Goal: Task Accomplishment & Management: Complete application form

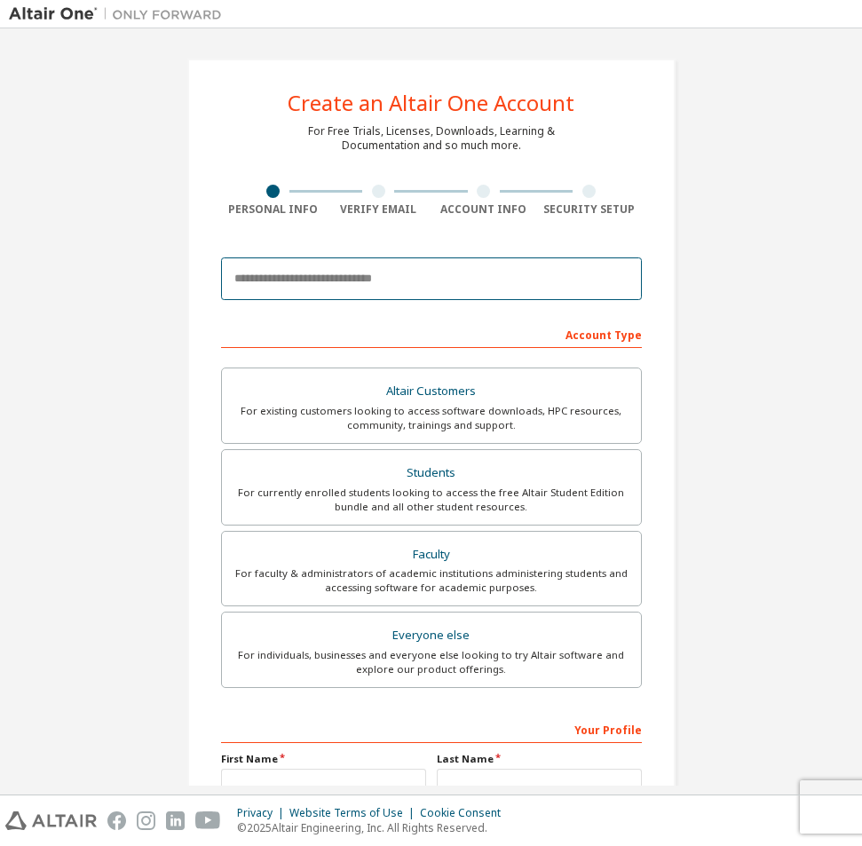
click at [378, 278] on input "email" at bounding box center [431, 278] width 421 height 43
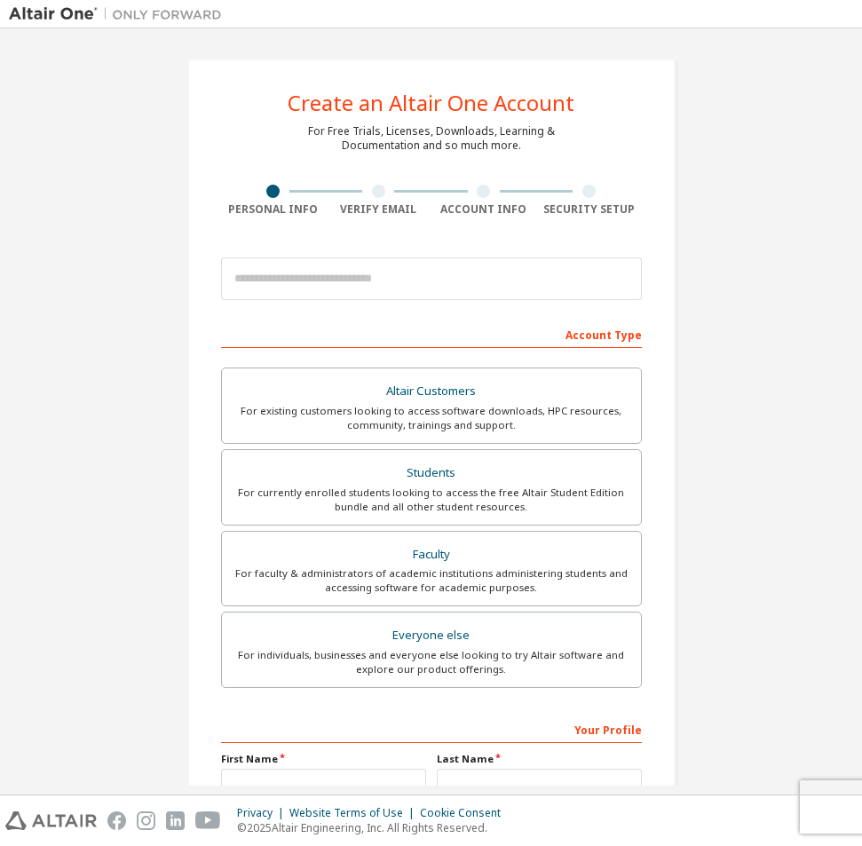
click at [176, 359] on div "Create an Altair One Account For Free Trials, Licenses, Downloads, Learning & D…" at bounding box center [431, 507] width 531 height 940
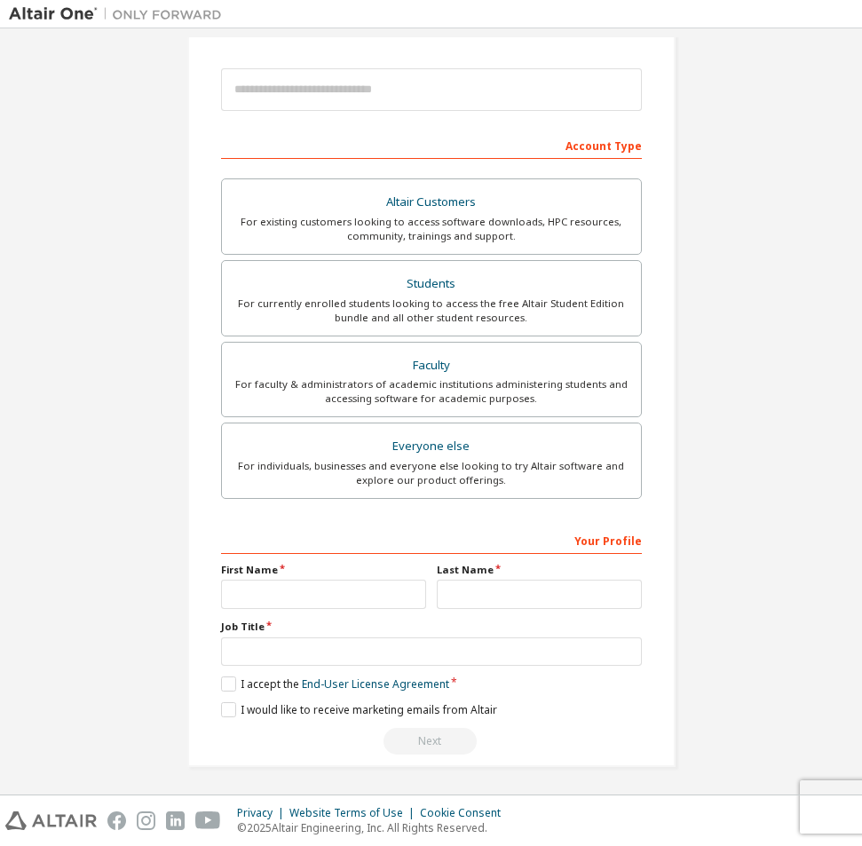
scroll to position [192, 0]
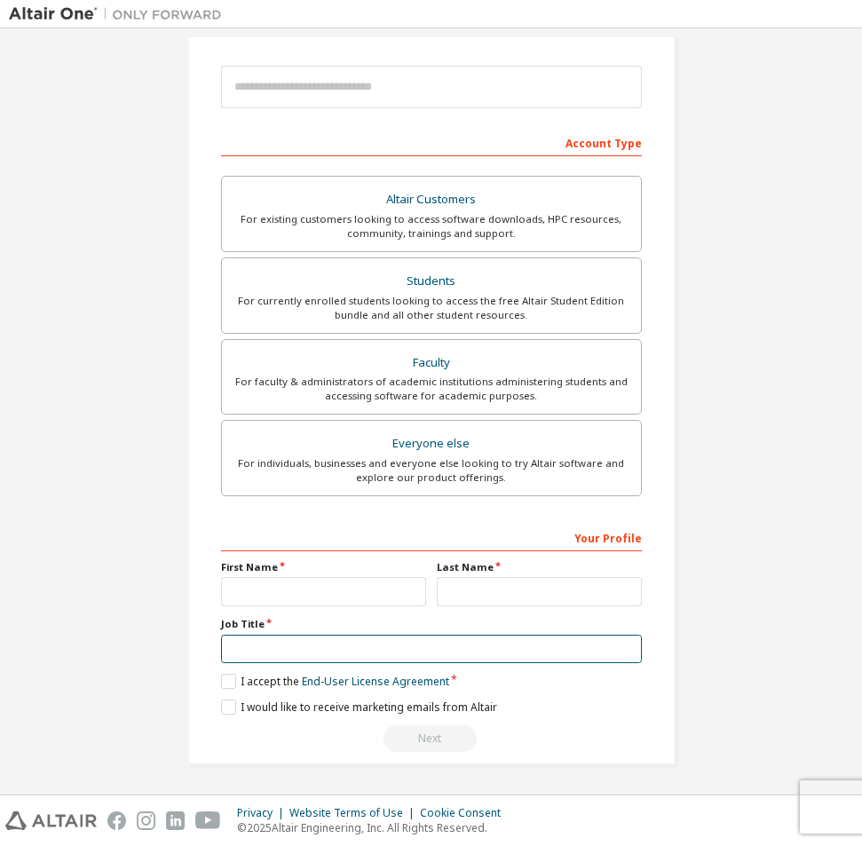
click at [325, 645] on input "text" at bounding box center [431, 649] width 421 height 29
click at [225, 715] on div "Your Profile First Name Last Name Job Title Please provide State/Province to he…" at bounding box center [431, 638] width 421 height 230
click at [225, 707] on label "I would like to receive marketing emails from Altair" at bounding box center [359, 706] width 276 height 15
click at [221, 682] on label "I accept the End-User License Agreement" at bounding box center [335, 681] width 228 height 15
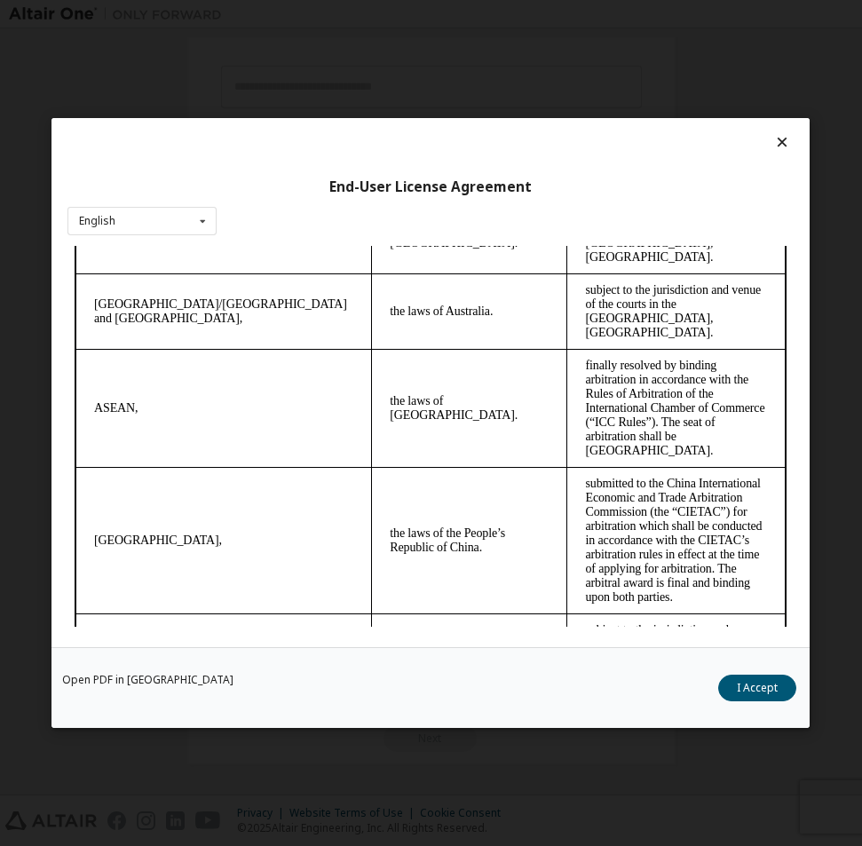
scroll to position [5974, 0]
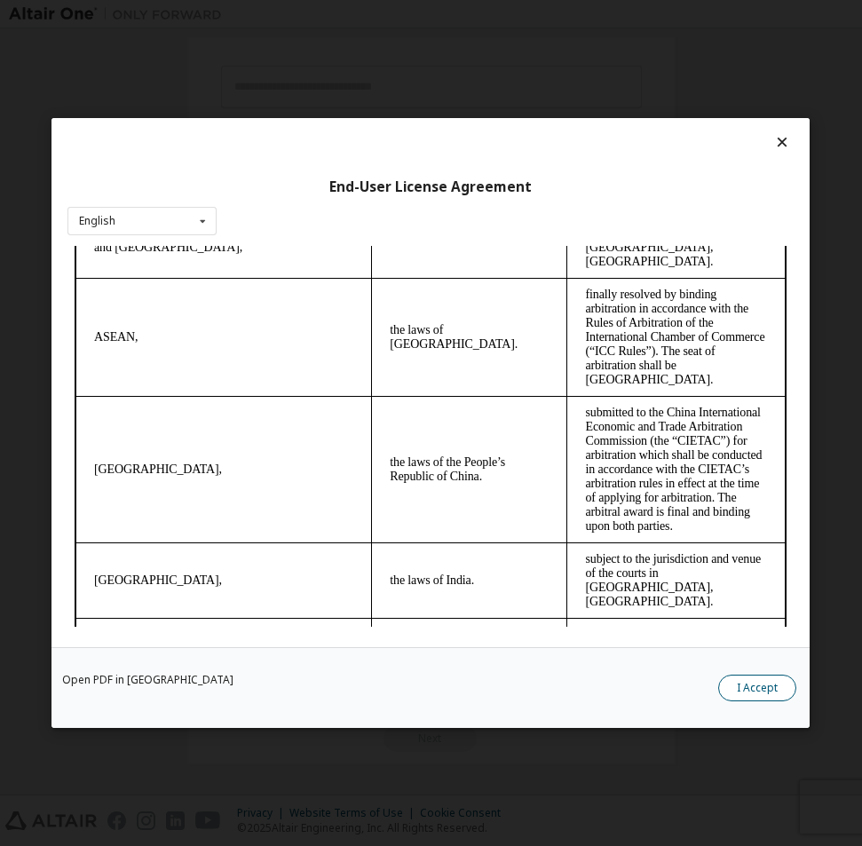
click at [752, 682] on button "I Accept" at bounding box center [758, 688] width 78 height 27
